Goal: Task Accomplishment & Management: Manage account settings

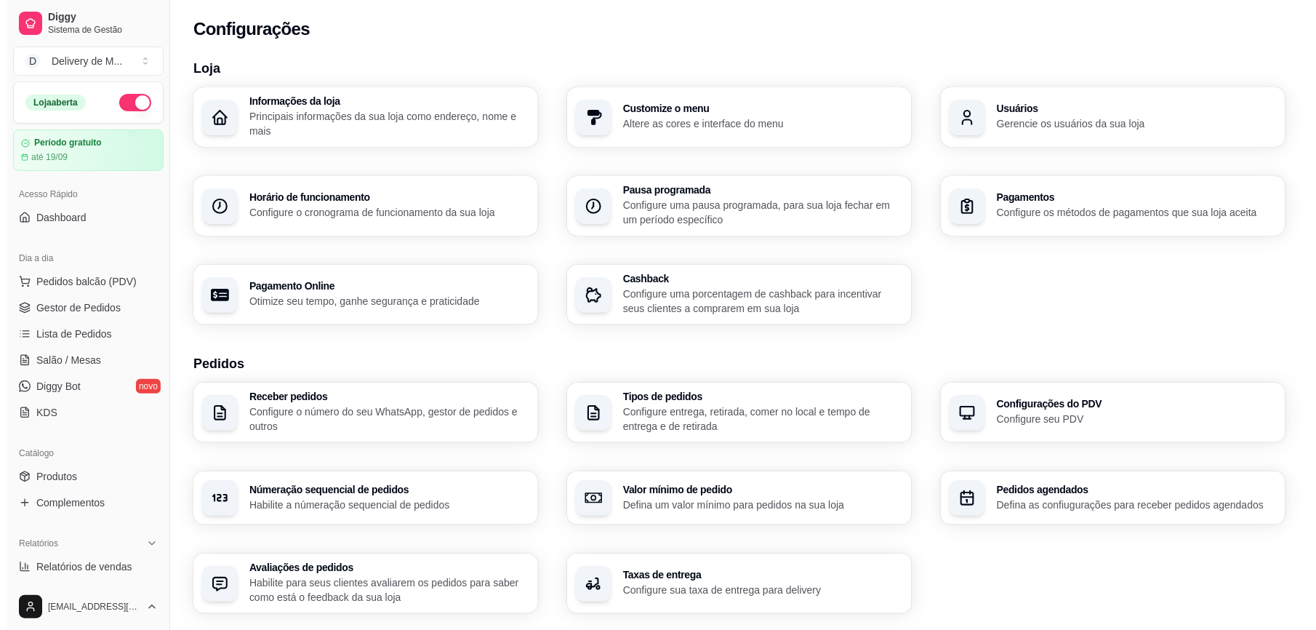
scroll to position [403, 0]
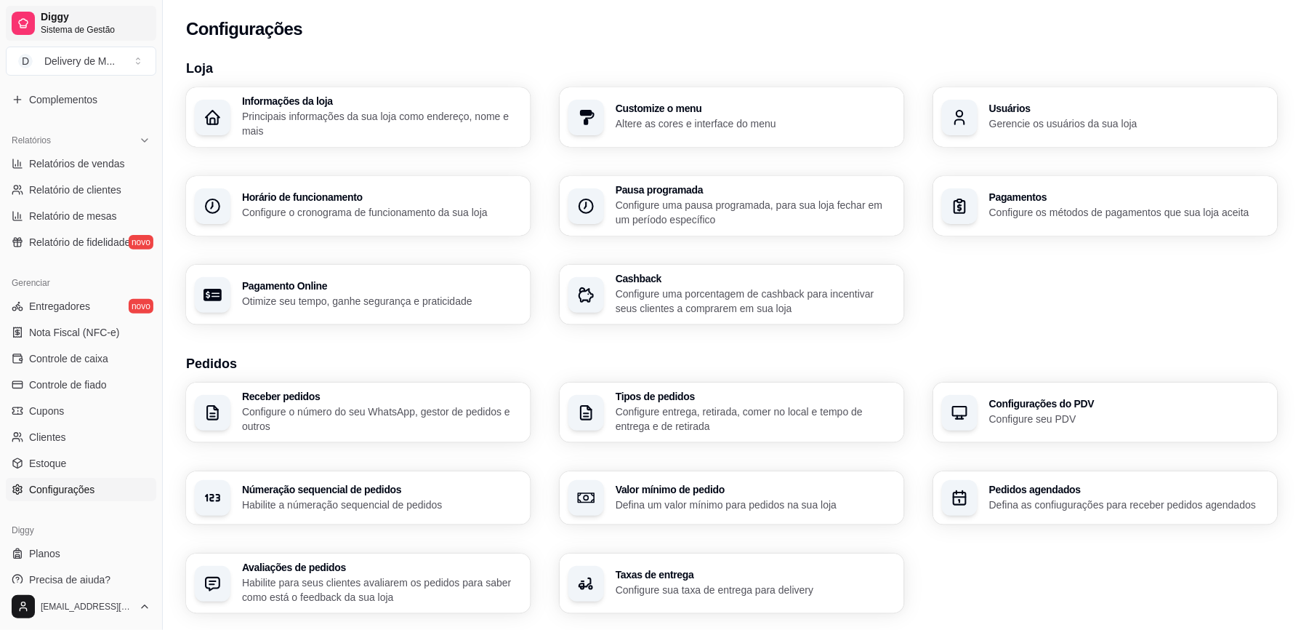
click at [81, 27] on span "Sistema de Gestão" at bounding box center [96, 30] width 110 height 12
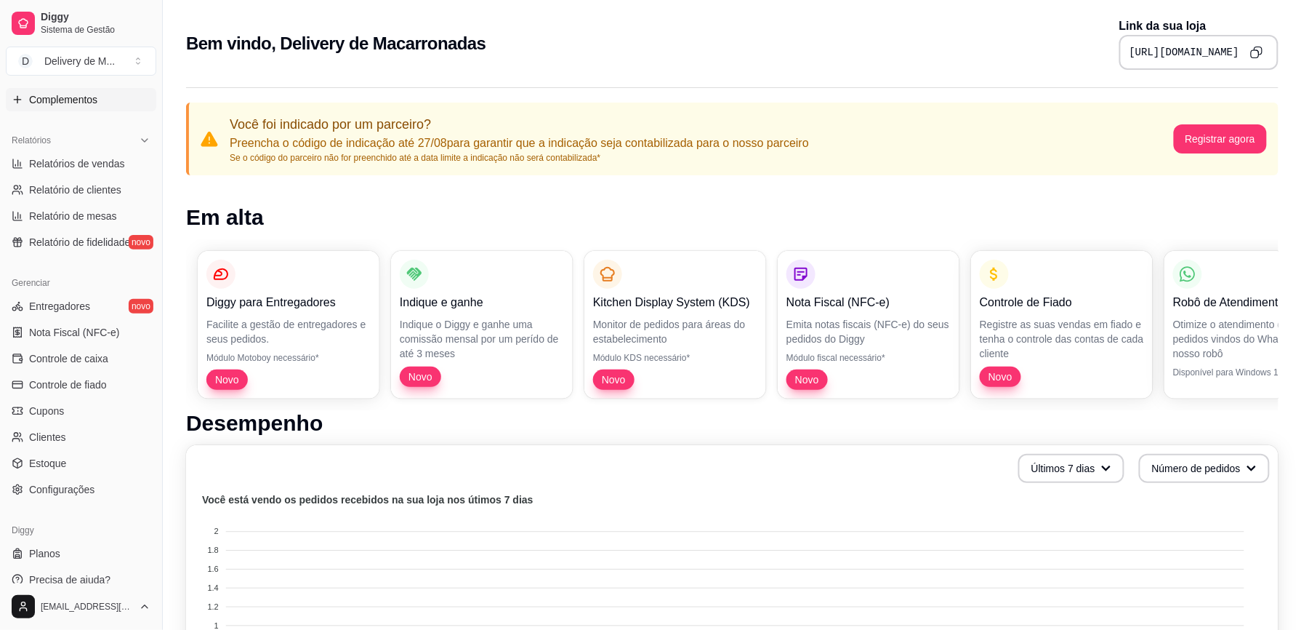
click at [137, 96] on link "Complementos" at bounding box center [81, 99] width 150 height 23
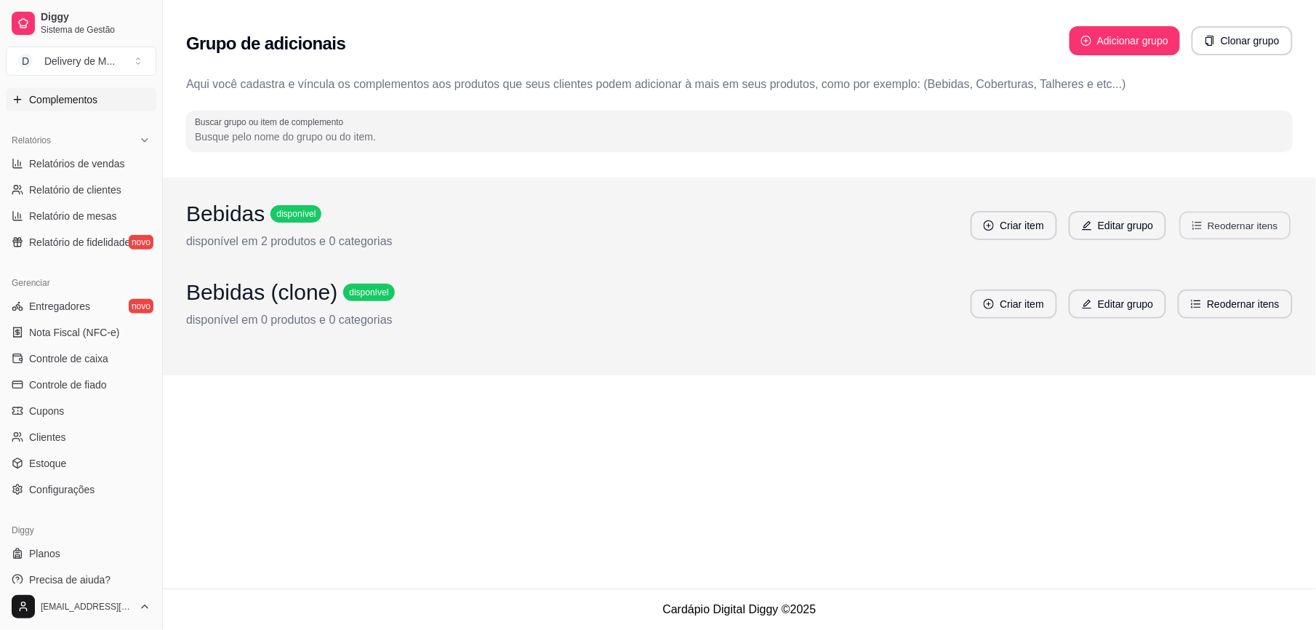
click at [1269, 220] on button "Reodernar itens" at bounding box center [1235, 226] width 111 height 28
click at [1268, 222] on button "Reodernar itens" at bounding box center [1235, 226] width 111 height 28
click at [1214, 303] on button "Reodernar itens" at bounding box center [1235, 304] width 111 height 28
drag, startPoint x: 1214, startPoint y: 303, endPoint x: 1292, endPoint y: 473, distance: 186.4
click at [1292, 473] on div "Grupo de adicionais Adicionar grupo Clonar grupo Aqui você cadastra e víncula o…" at bounding box center [739, 294] width 1153 height 588
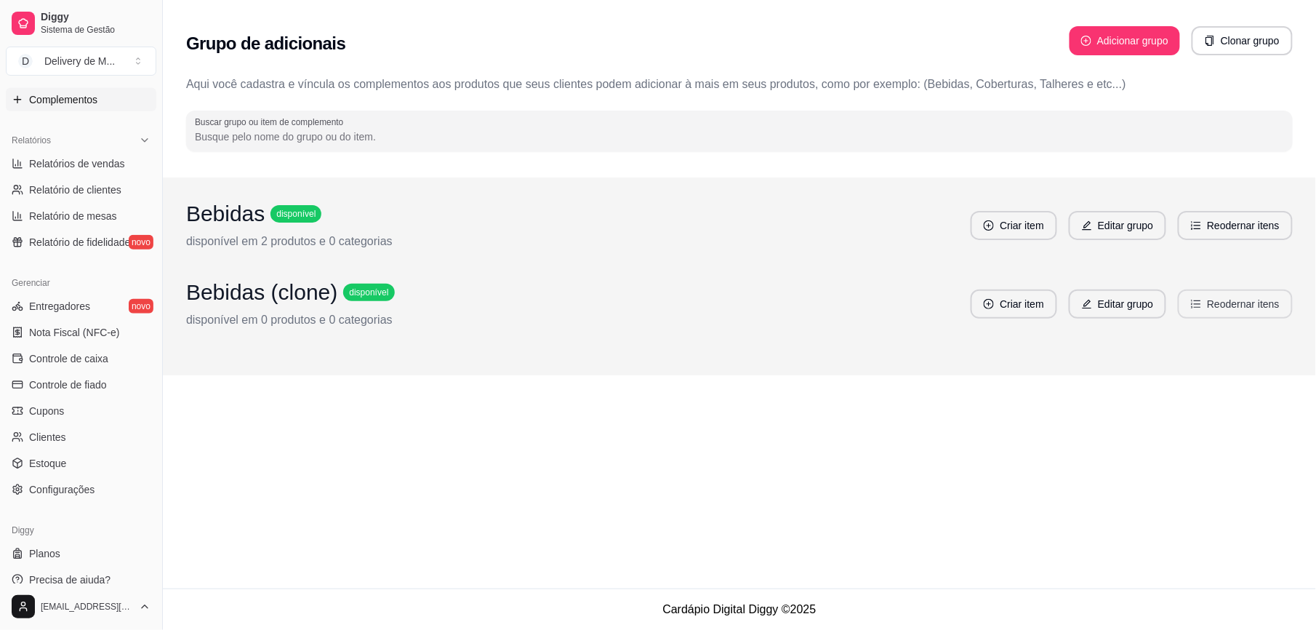
click at [1240, 309] on button "Reodernar itens" at bounding box center [1235, 303] width 115 height 29
click at [1240, 309] on button "Reodernar itens" at bounding box center [1235, 304] width 111 height 28
click at [1153, 310] on button "Editar grupo" at bounding box center [1117, 304] width 95 height 28
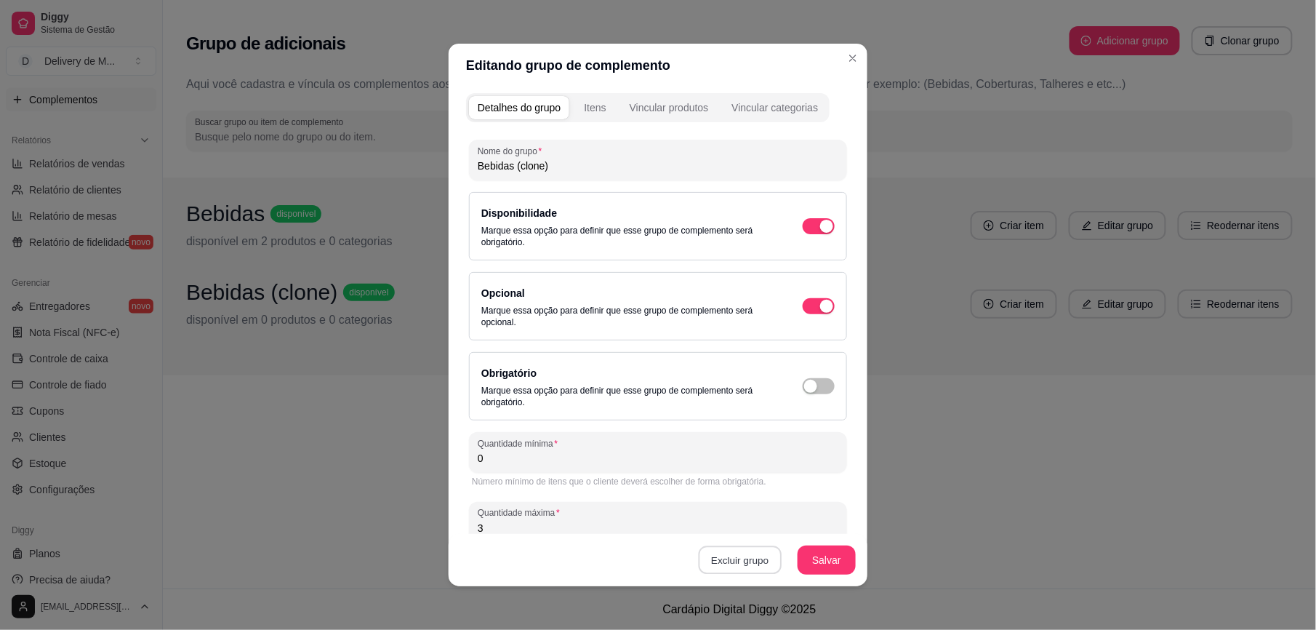
click at [754, 561] on button "Excluir grupo" at bounding box center [740, 560] width 83 height 28
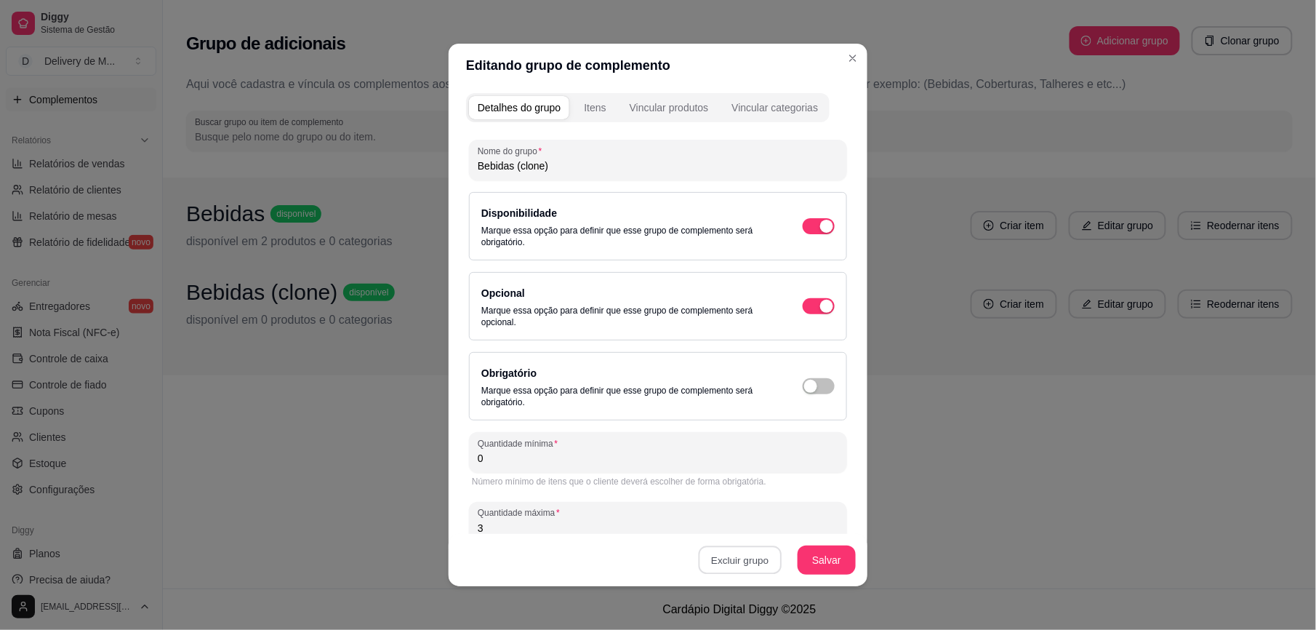
click at [794, 528] on button "Sim" at bounding box center [796, 527] width 44 height 23
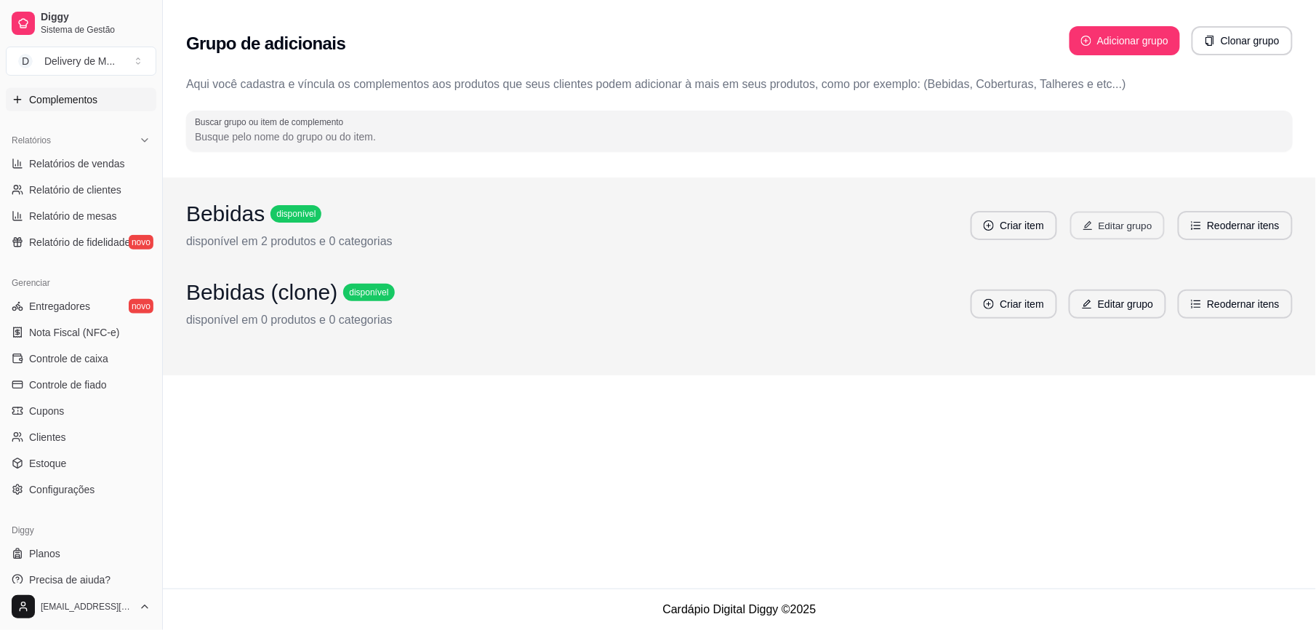
click at [1114, 228] on button "Editar grupo" at bounding box center [1117, 226] width 95 height 28
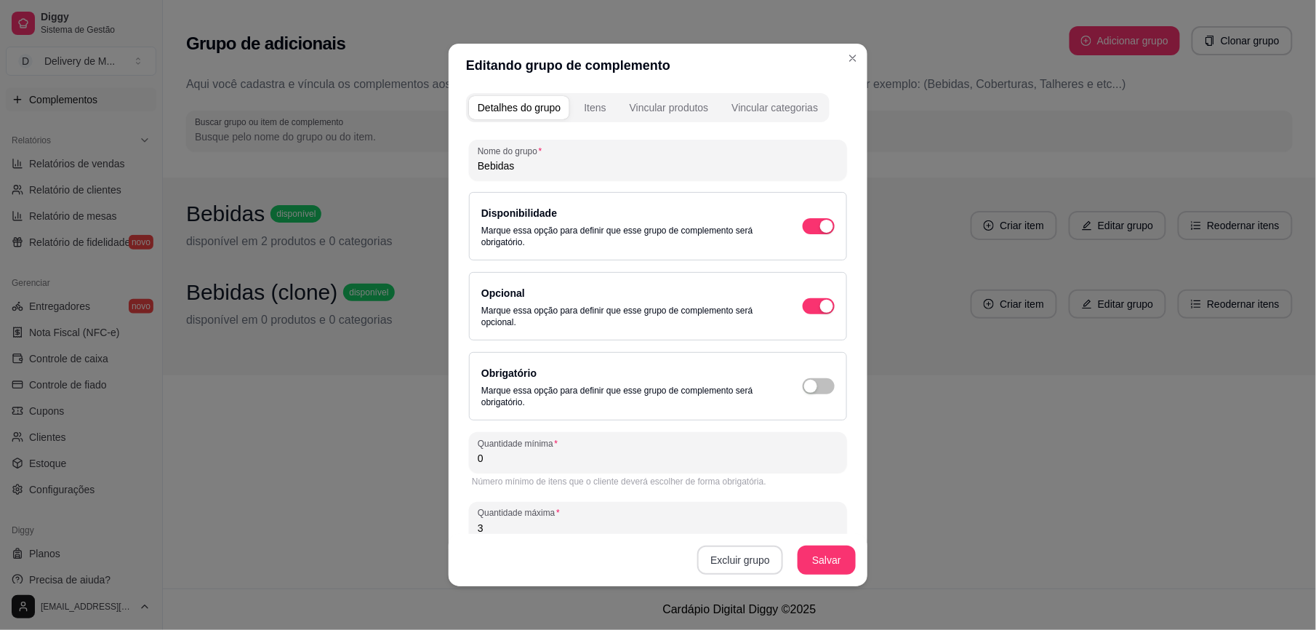
click at [708, 555] on button "Excluir grupo" at bounding box center [740, 559] width 86 height 29
click at [708, 555] on button "Excluir grupo" at bounding box center [740, 560] width 83 height 28
click at [798, 518] on button "Sim" at bounding box center [796, 527] width 44 height 23
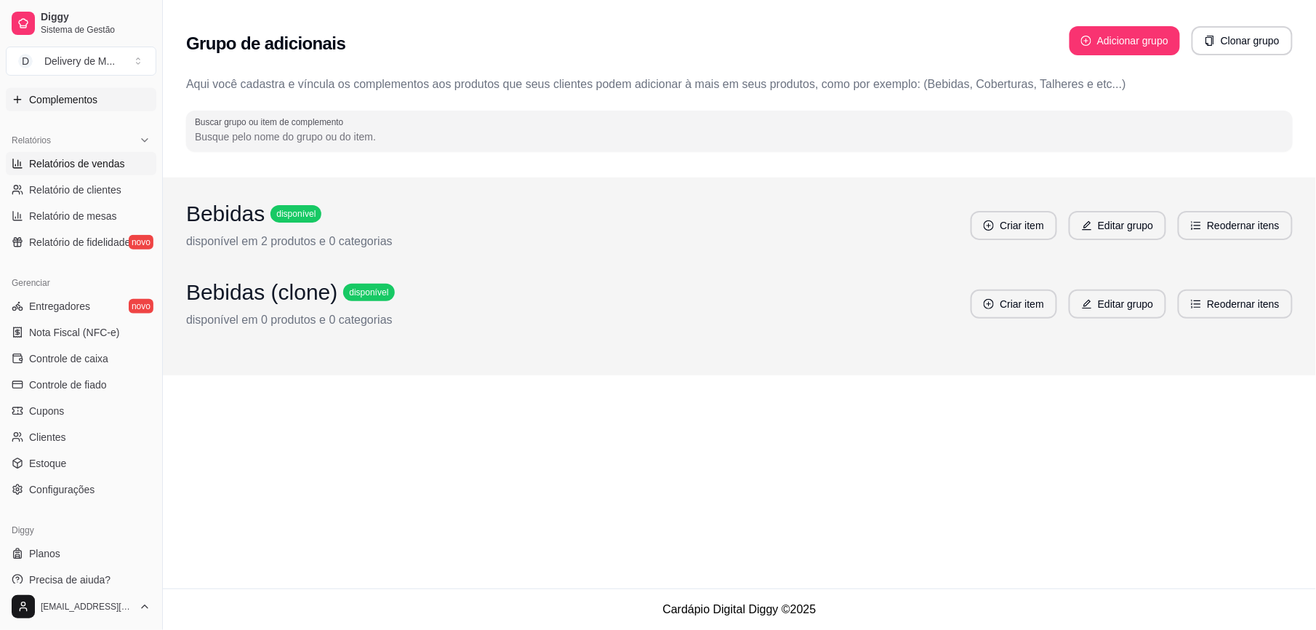
click at [50, 167] on span "Relatórios de vendas" at bounding box center [77, 163] width 96 height 15
select select "ALL"
select select "0"
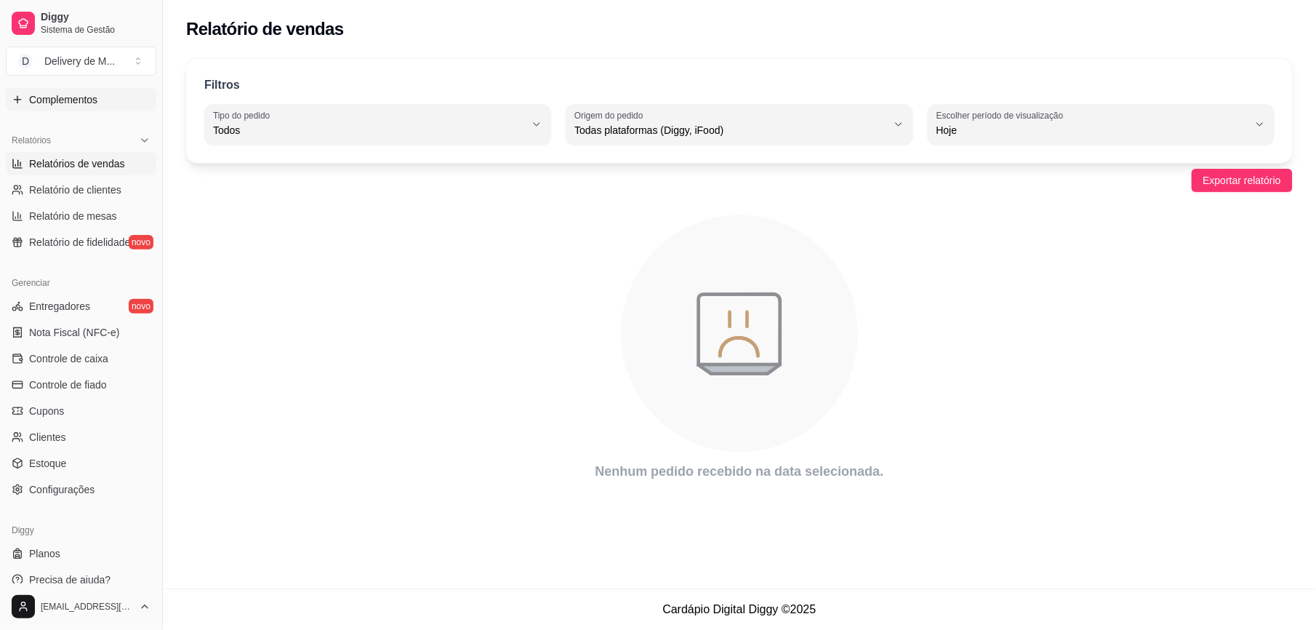
click at [53, 102] on span "Complementos" at bounding box center [63, 99] width 68 height 15
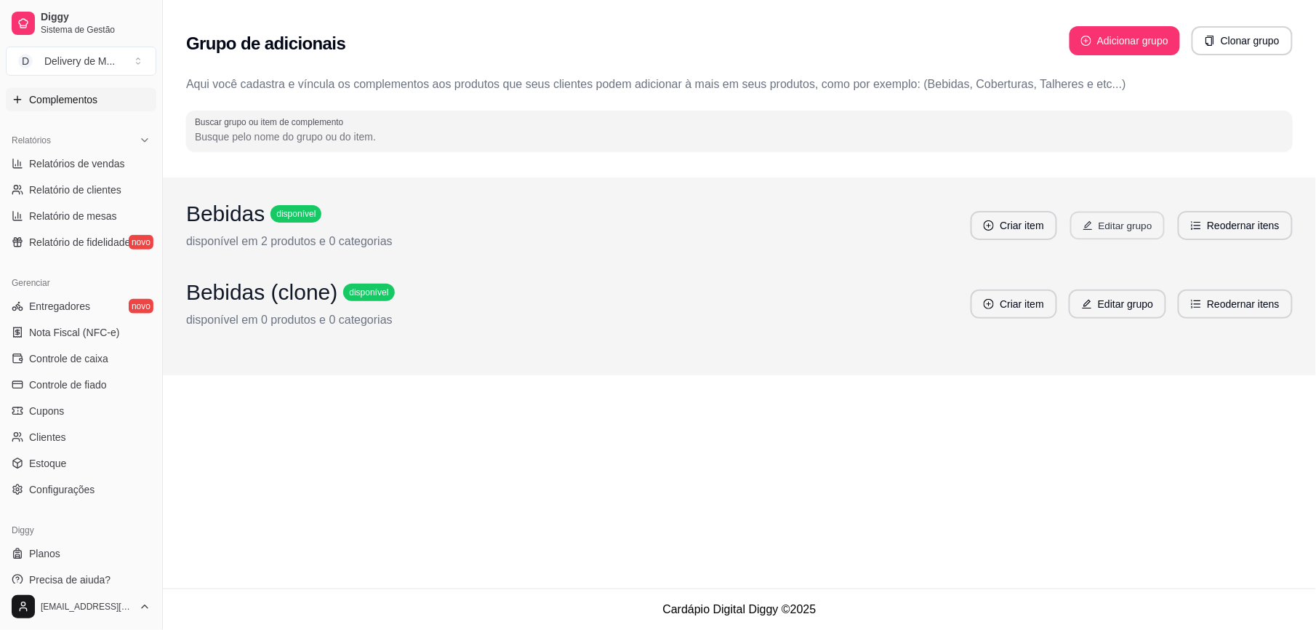
click at [1115, 222] on button "Editar grupo" at bounding box center [1117, 226] width 95 height 28
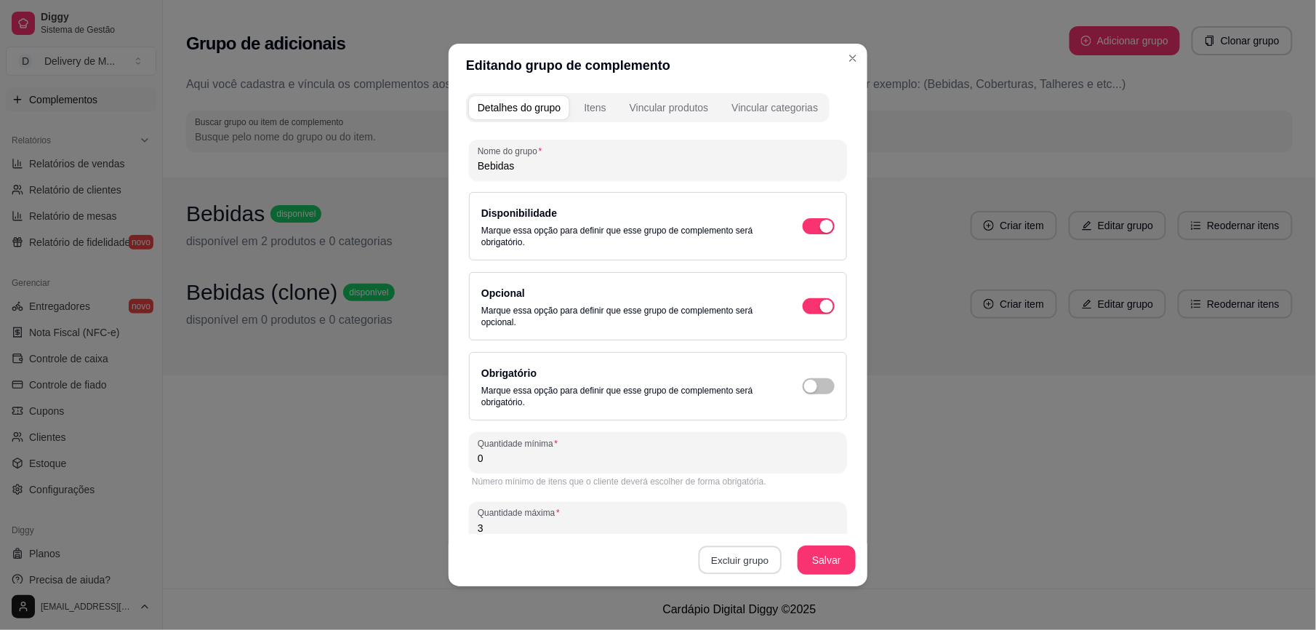
click at [750, 555] on button "Excluir grupo" at bounding box center [740, 560] width 83 height 28
click at [792, 515] on div "Deseja realmente excluir esse grupo? Não Sim" at bounding box center [736, 515] width 171 height 47
click at [792, 521] on button "Sim" at bounding box center [796, 527] width 44 height 23
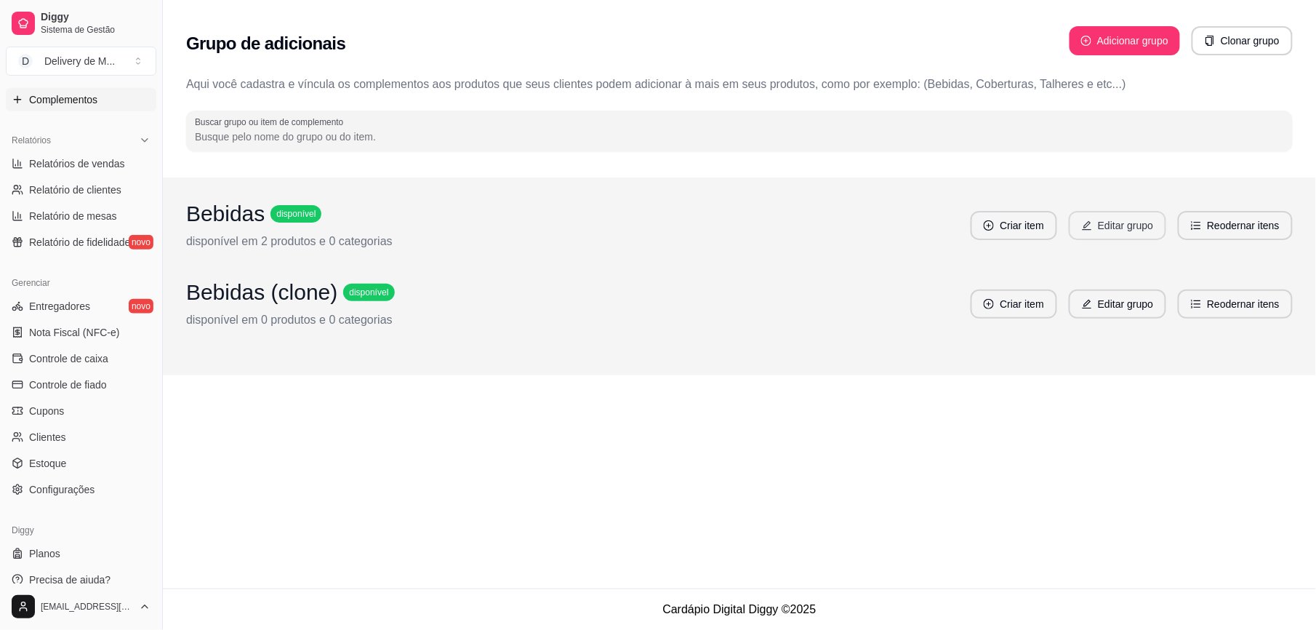
click at [1139, 224] on button "Editar grupo" at bounding box center [1117, 225] width 97 height 29
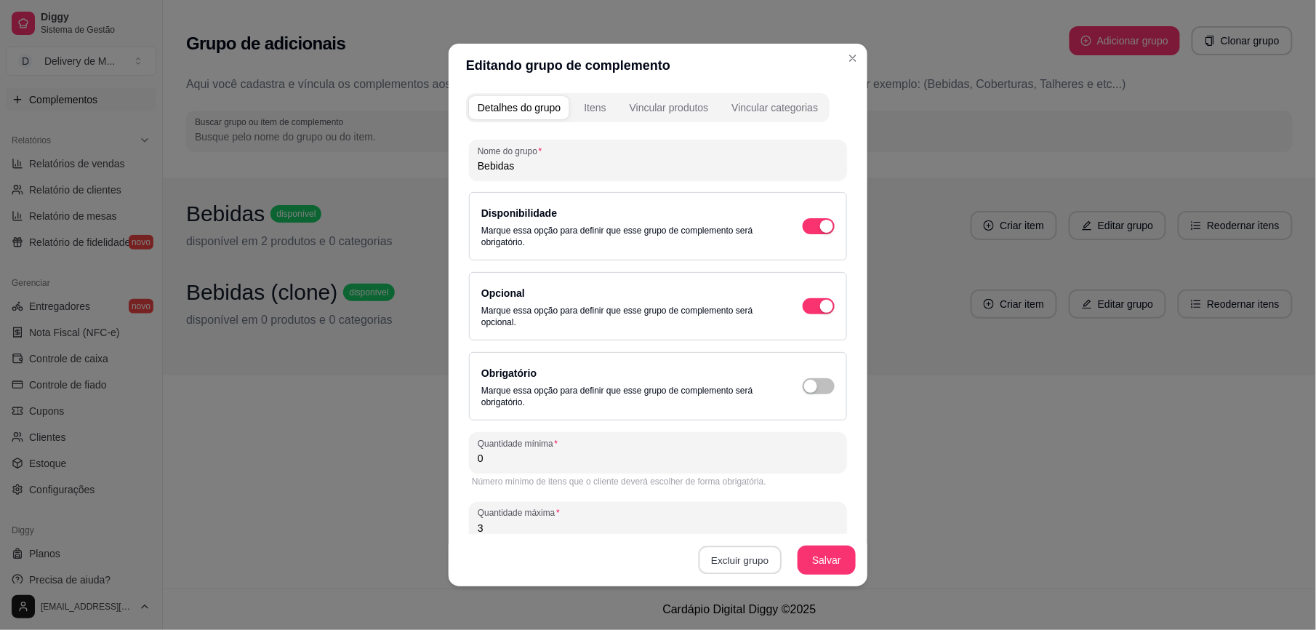
click at [745, 556] on button "Excluir grupo" at bounding box center [740, 560] width 83 height 28
click at [783, 518] on button "Sim" at bounding box center [796, 527] width 44 height 23
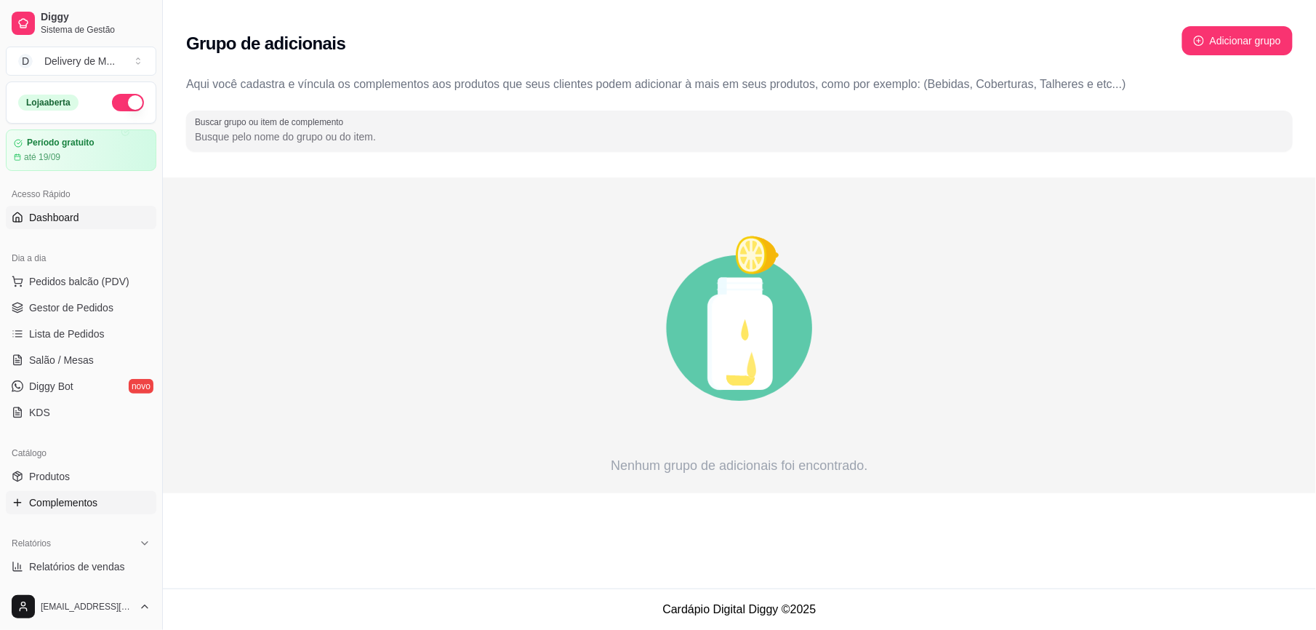
click at [39, 207] on link "Dashboard" at bounding box center [81, 217] width 150 height 23
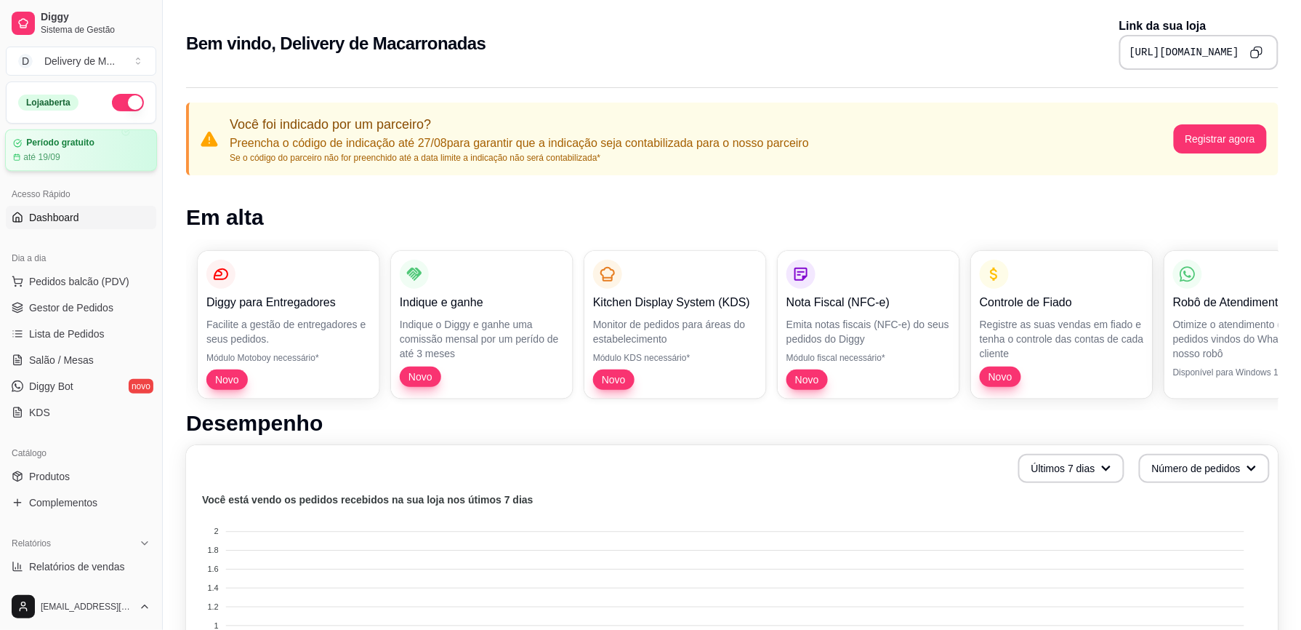
click at [99, 138] on div "Período gratuito" at bounding box center [81, 142] width 136 height 11
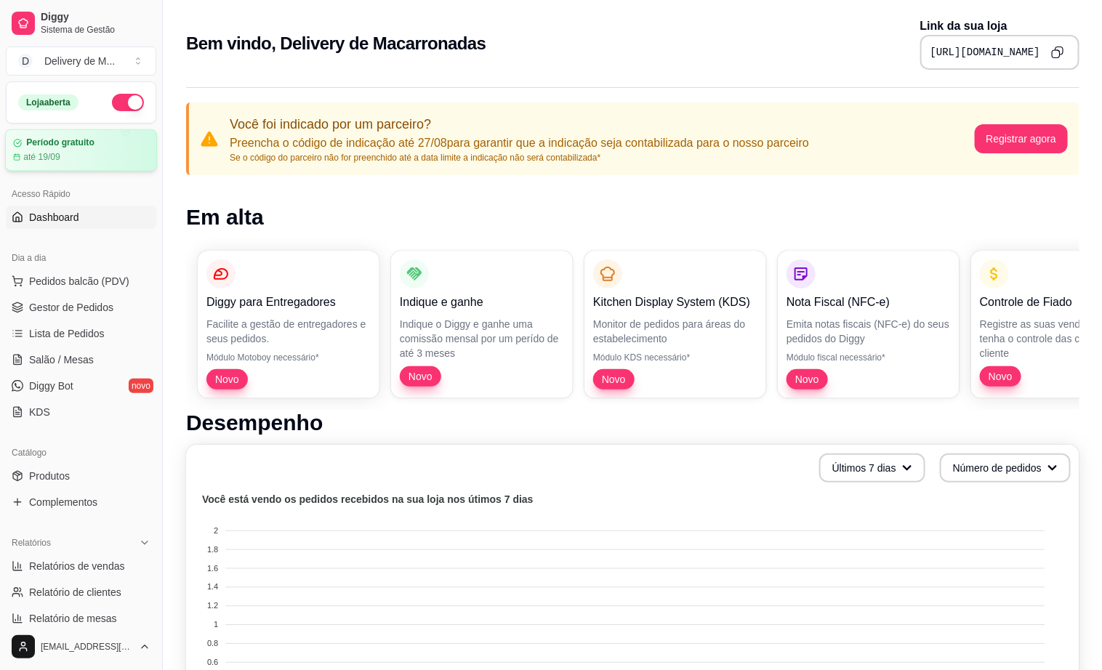
drag, startPoint x: 99, startPoint y: 138, endPoint x: 1210, endPoint y: 36, distance: 1116.3
click at [1080, 36] on div "https://diggy.menu/68a5df601bddadff6aa93bab" at bounding box center [999, 52] width 159 height 35
